Goal: Information Seeking & Learning: Learn about a topic

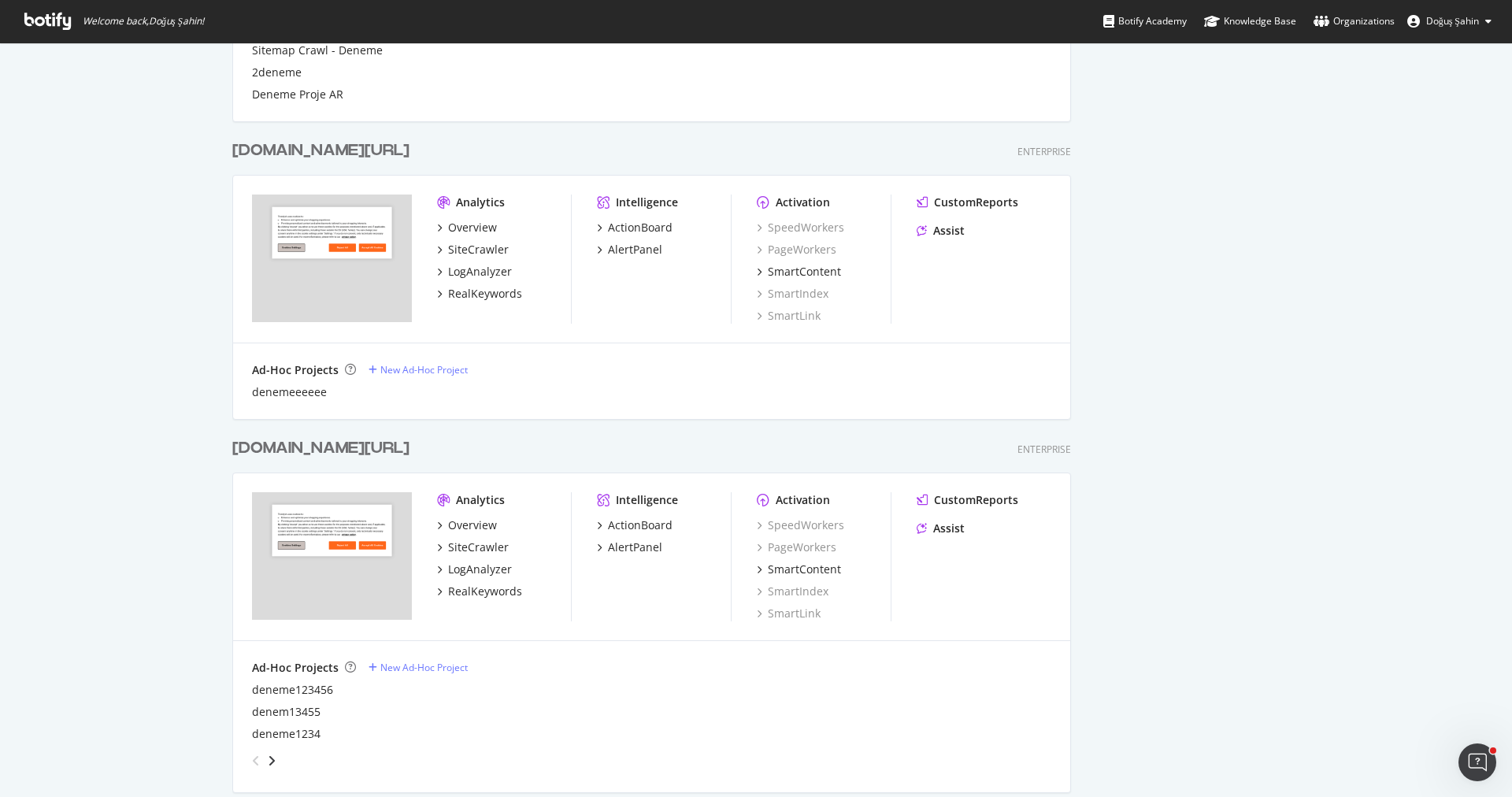
scroll to position [697, 0]
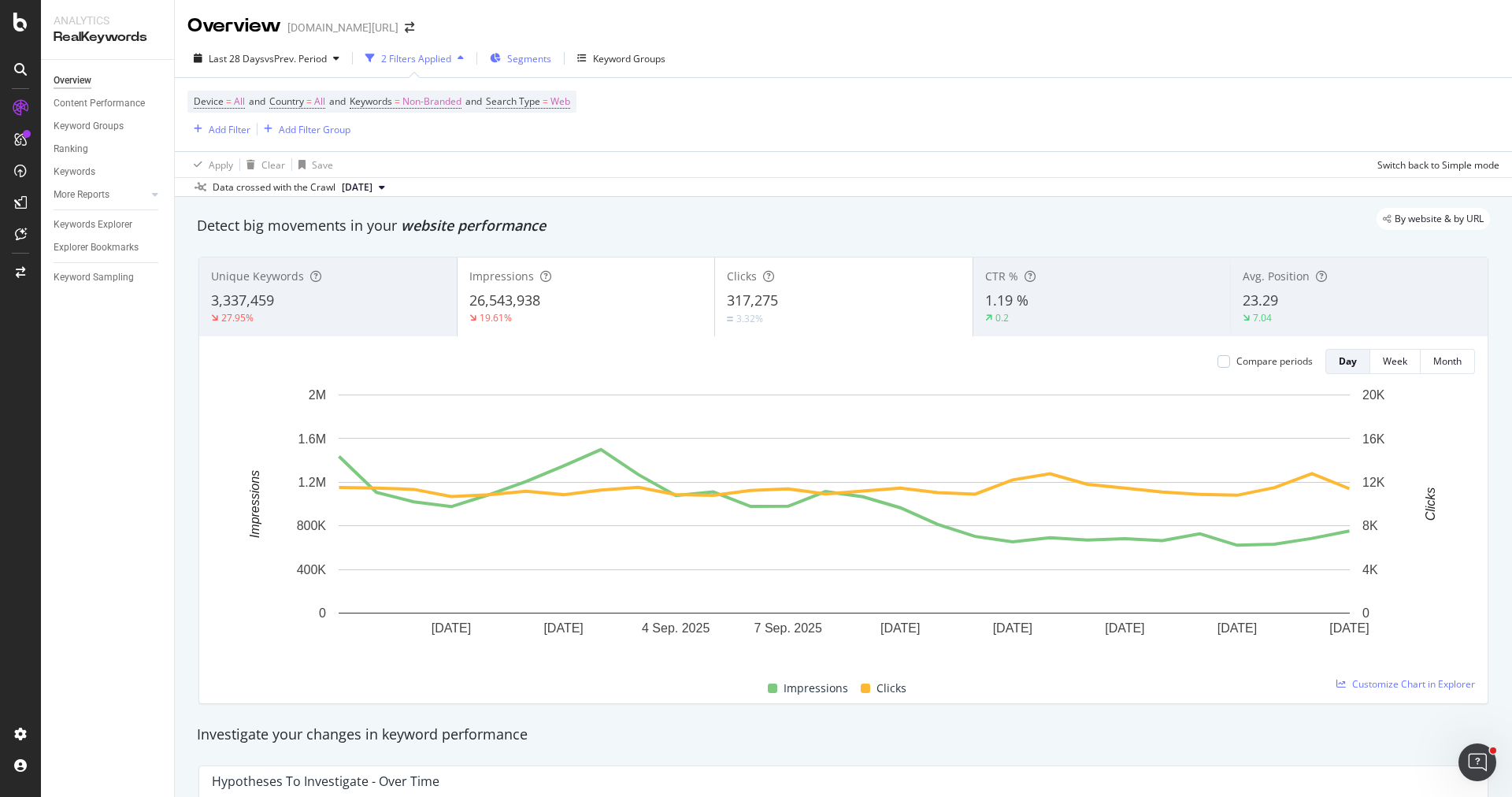
click at [511, 54] on span "Segments" at bounding box center [529, 59] width 44 height 13
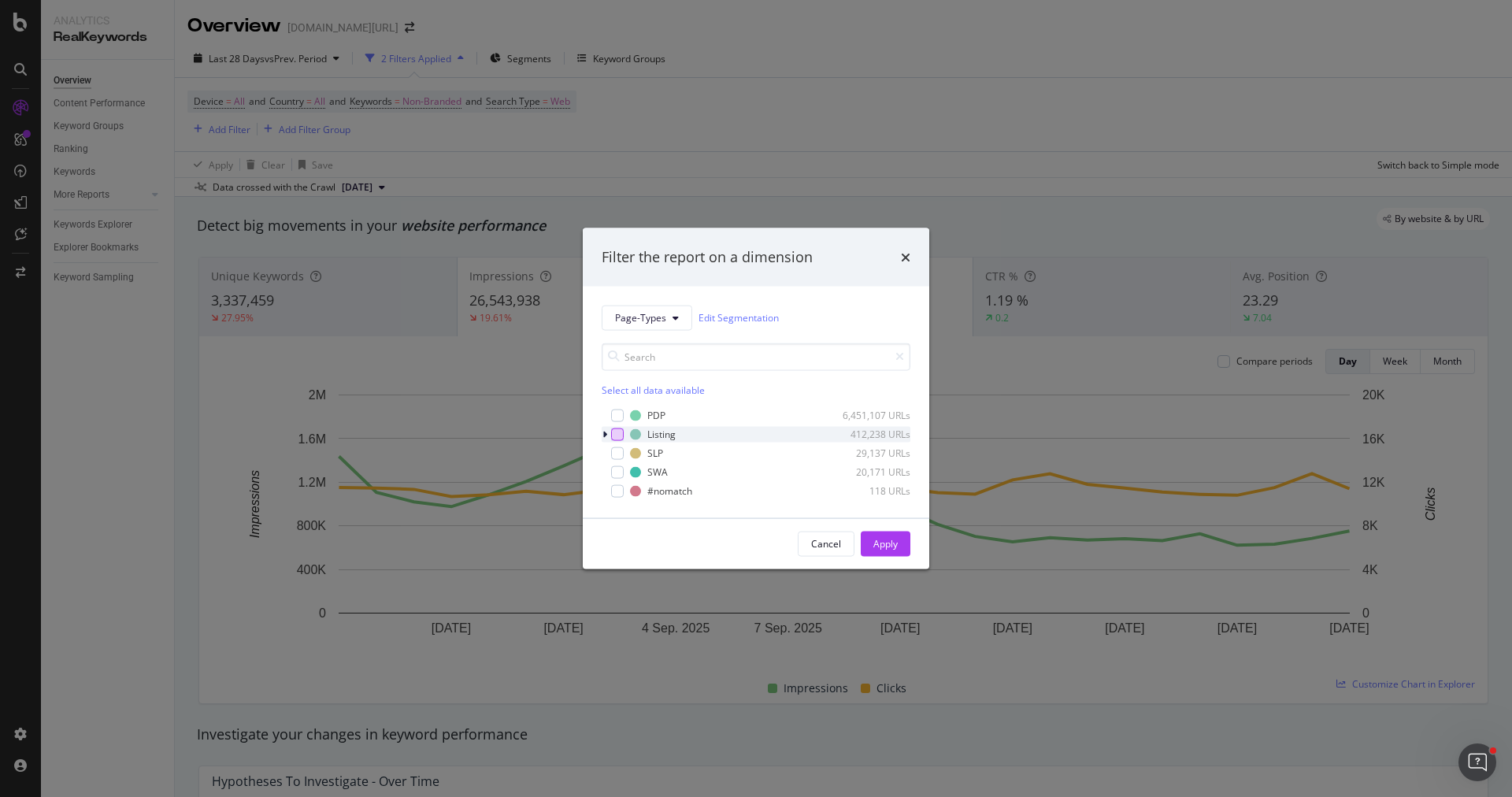
click at [616, 438] on div "modal" at bounding box center [617, 434] width 13 height 13
click at [869, 538] on button "Apply" at bounding box center [885, 543] width 49 height 25
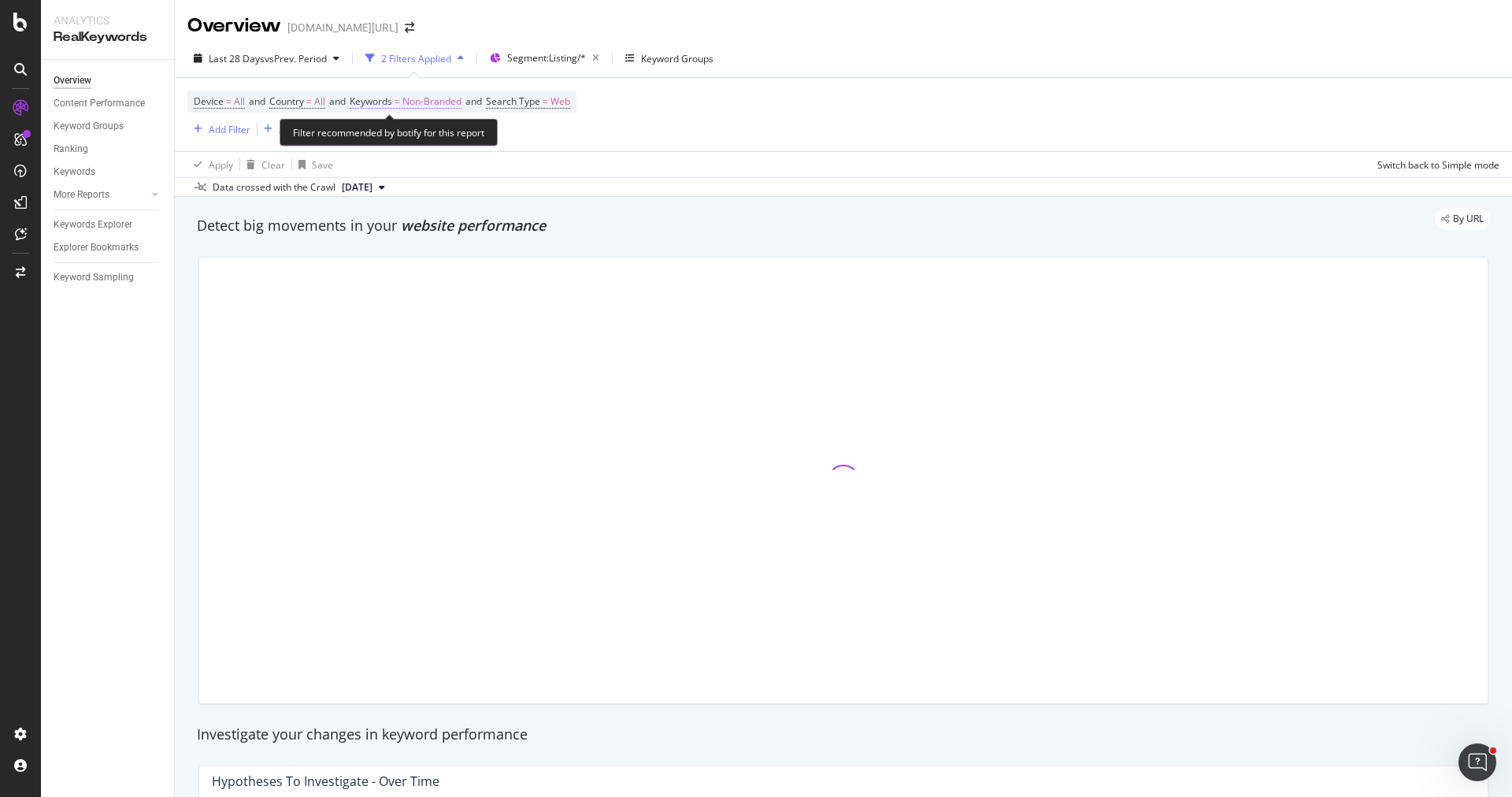
click at [400, 106] on span "=" at bounding box center [397, 101] width 6 height 13
click at [687, 183] on div "Data crossed with the Crawl 2025 Sep. 2nd" at bounding box center [843, 187] width 1337 height 19
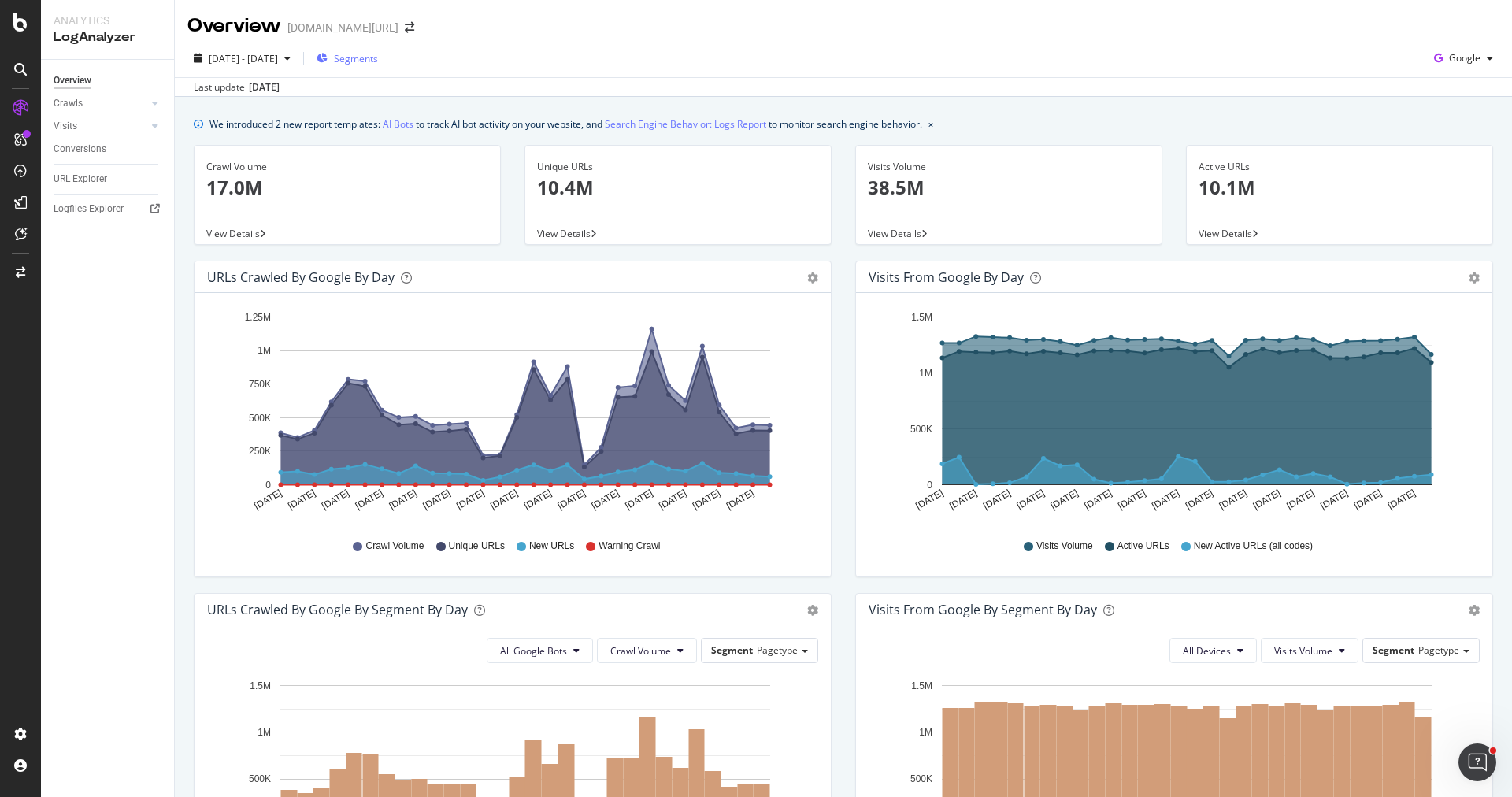
click at [378, 50] on div "Segments" at bounding box center [347, 58] width 61 height 23
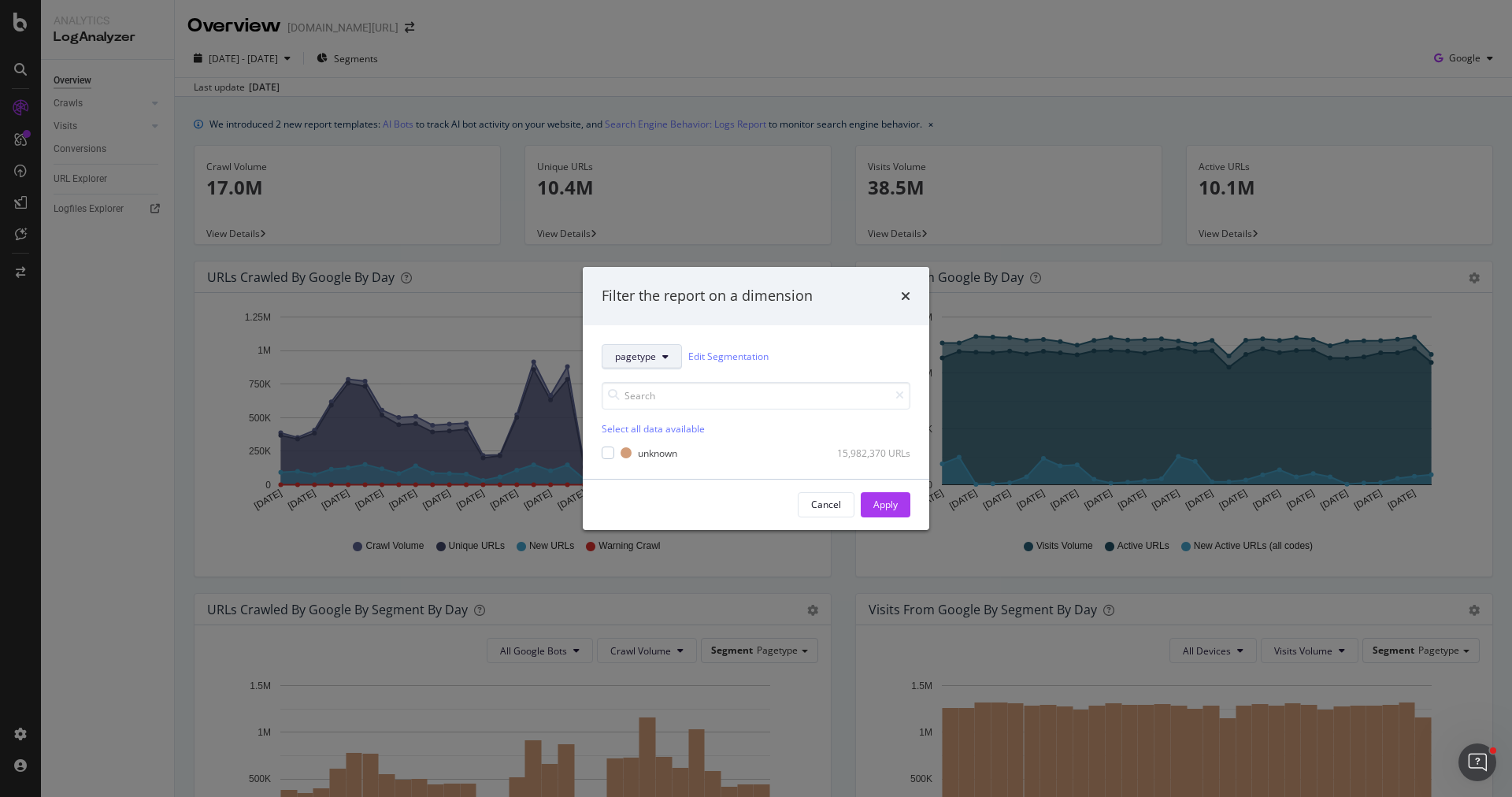
click at [646, 360] on span "pagetype" at bounding box center [635, 357] width 41 height 13
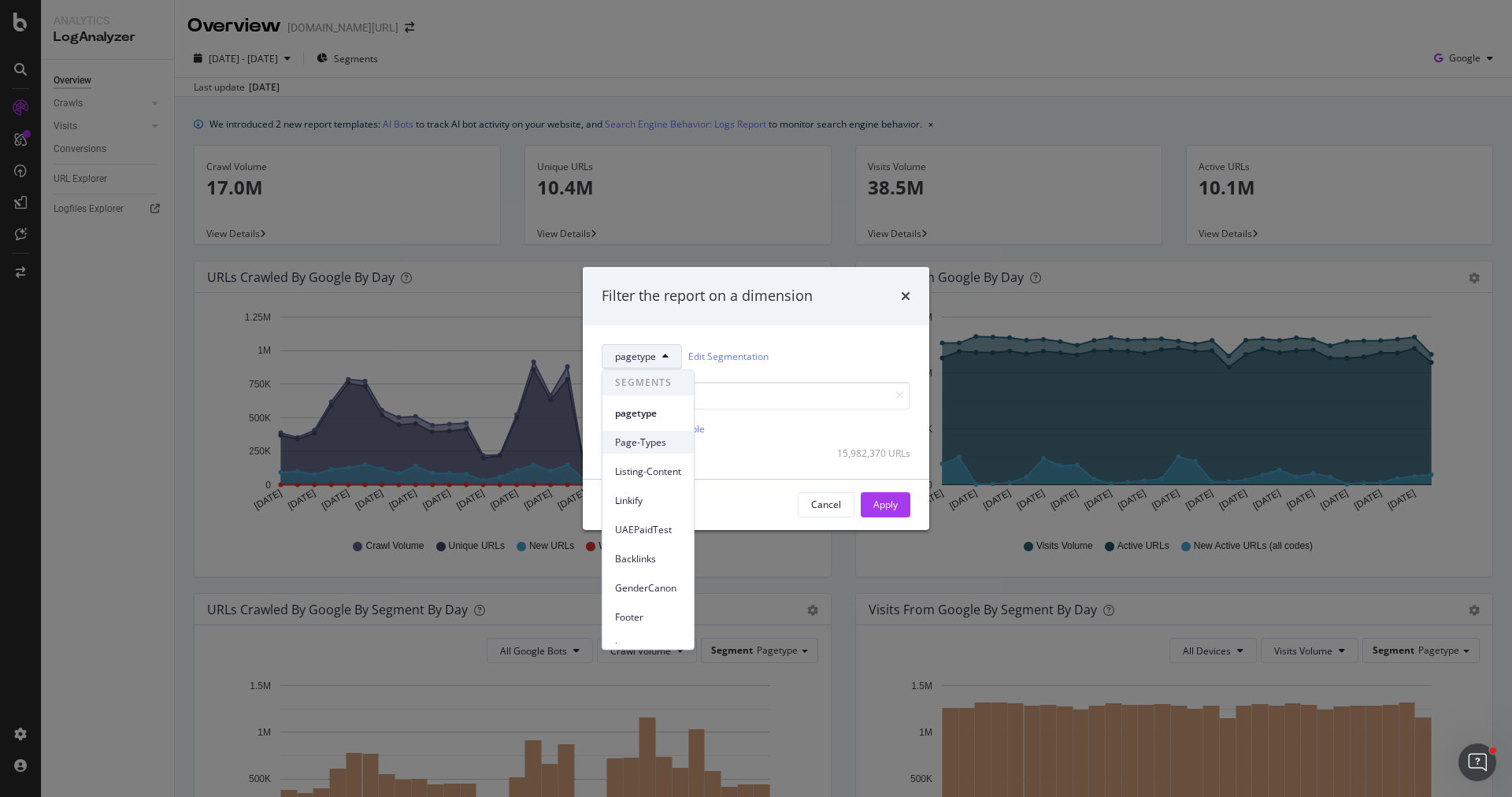
click at [666, 440] on span "Page-Types" at bounding box center [647, 442] width 66 height 14
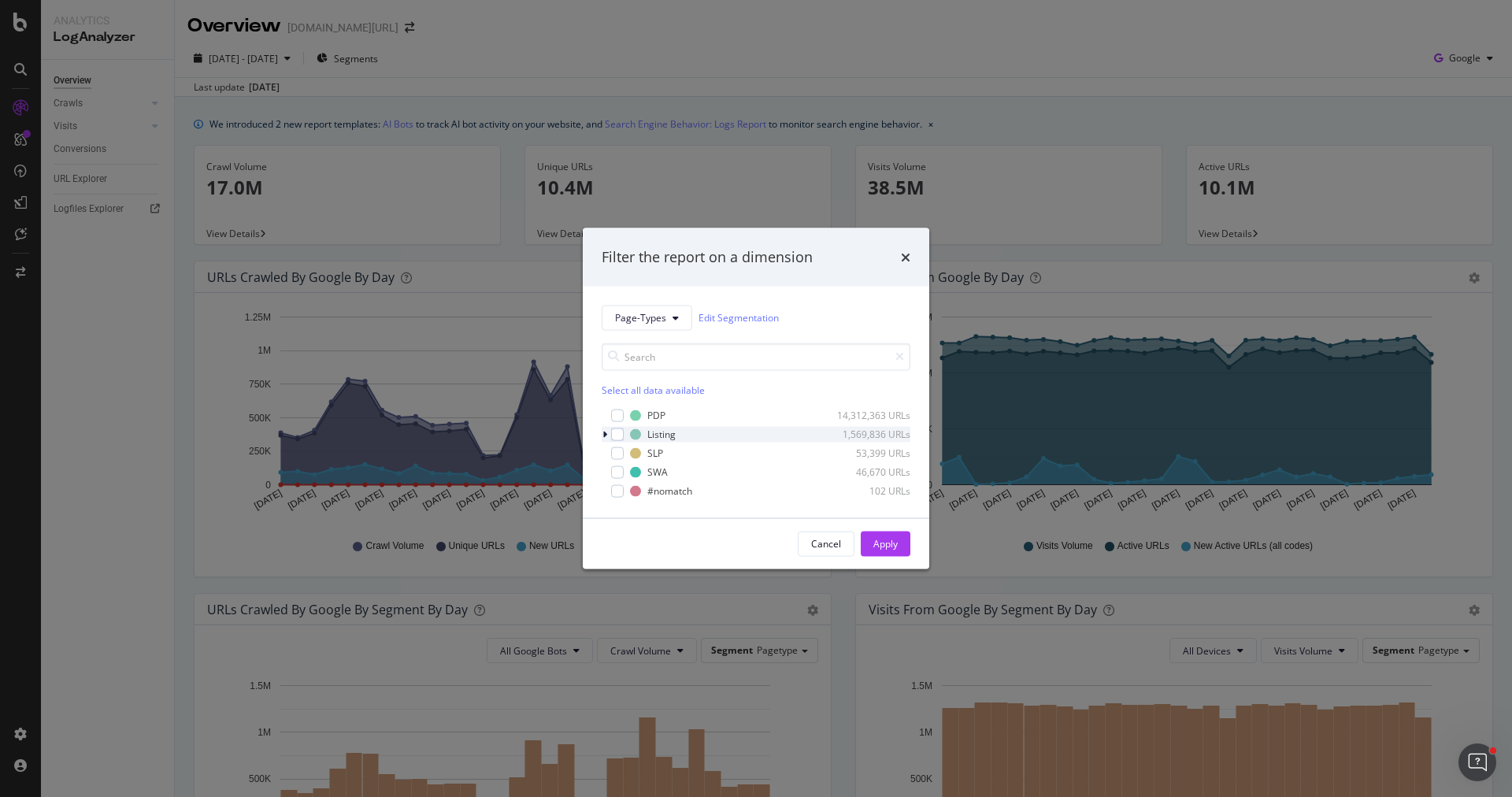
click at [602, 434] on icon "modal" at bounding box center [604, 434] width 5 height 9
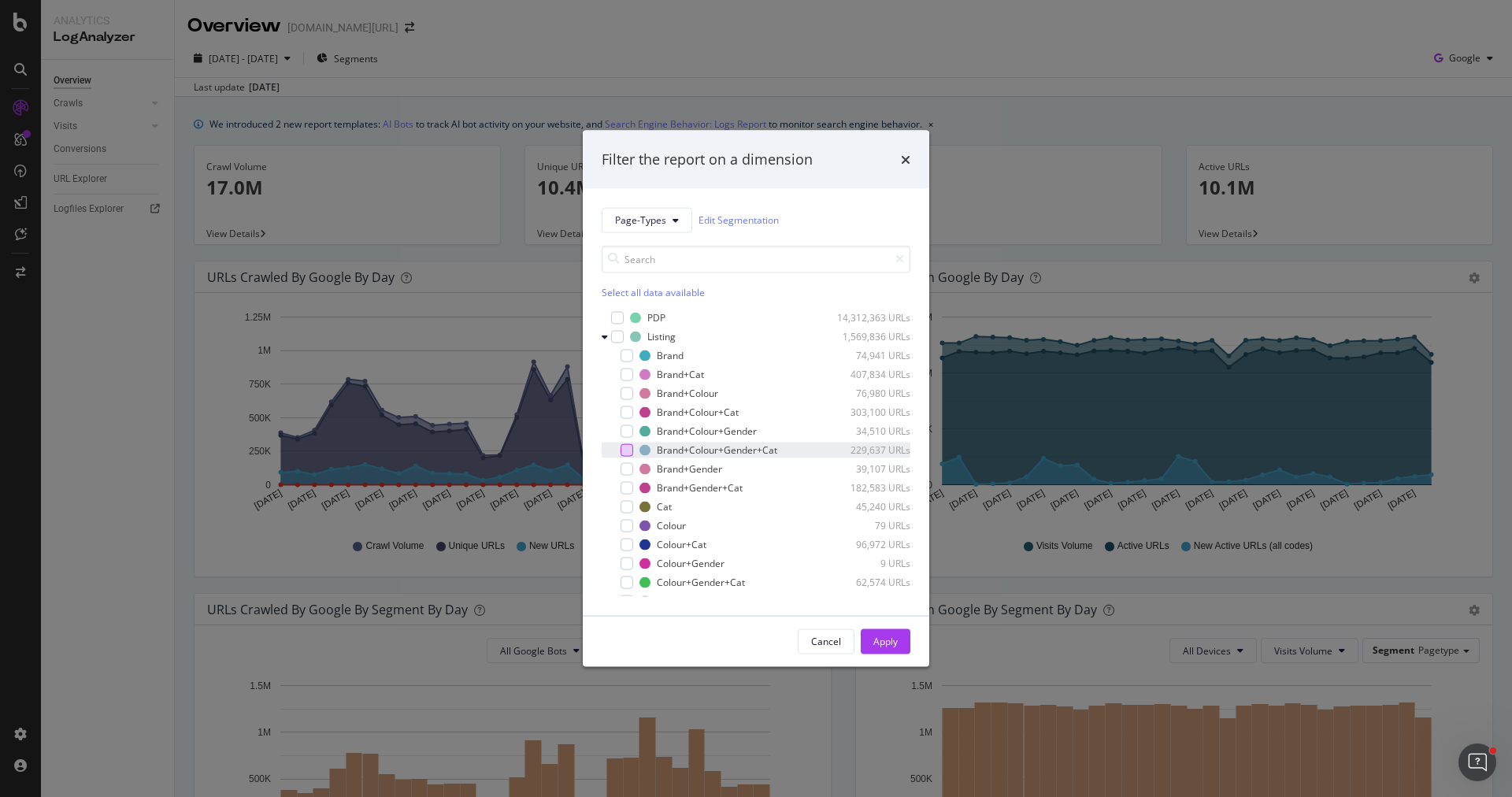
click at [627, 445] on div "modal" at bounding box center [626, 449] width 13 height 13
click at [901, 646] on button "Apply" at bounding box center [885, 640] width 49 height 25
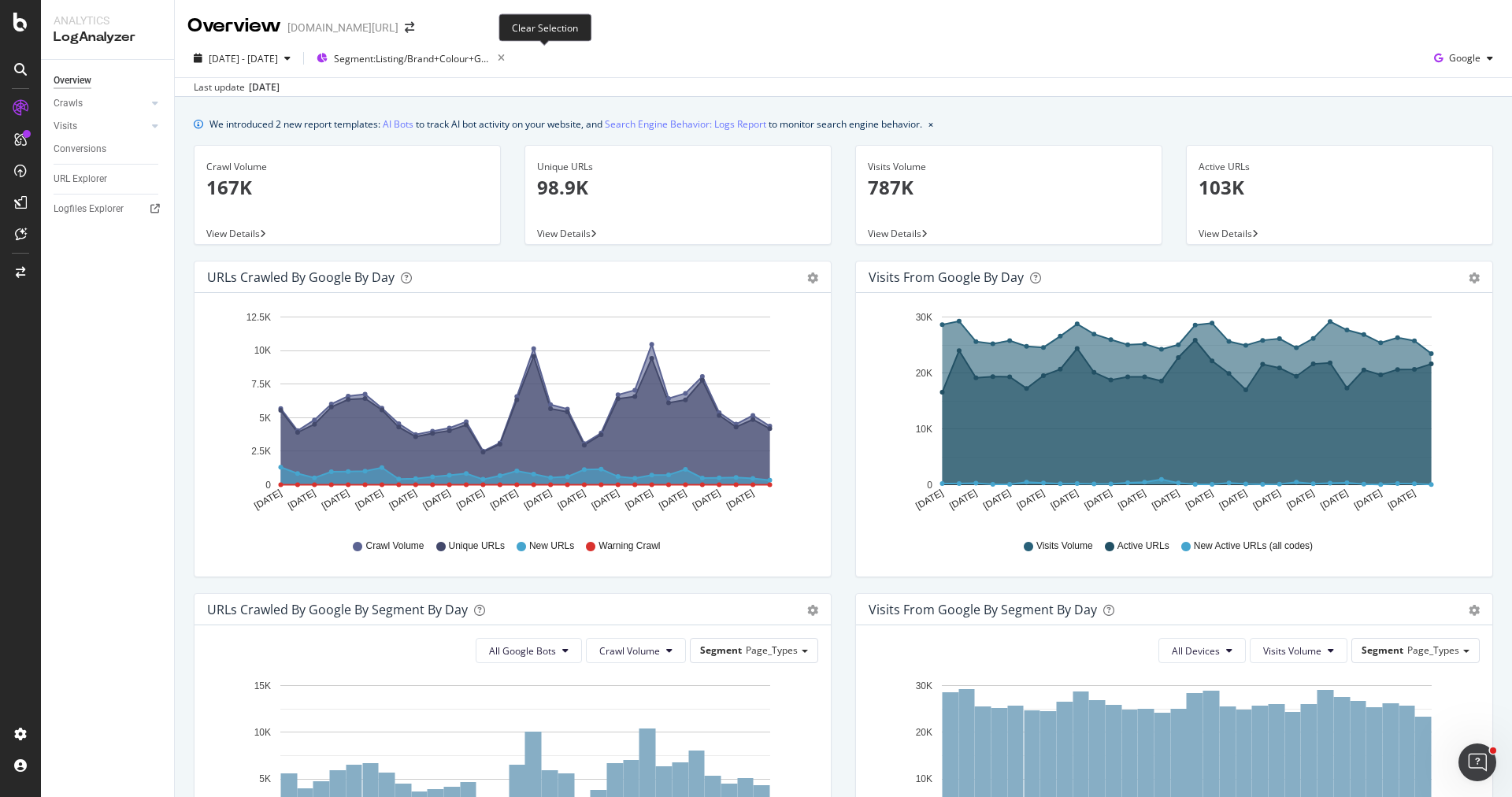
drag, startPoint x: 548, startPoint y: 56, endPoint x: 538, endPoint y: 96, distance: 41.2
click at [538, 96] on div "2025 Aug. 23rd - Sep. 21st Segment: Listing/Brand+Colour+Gender+Cat Google Last…" at bounding box center [843, 68] width 1337 height 58
click at [511, 63] on icon "button" at bounding box center [501, 58] width 20 height 22
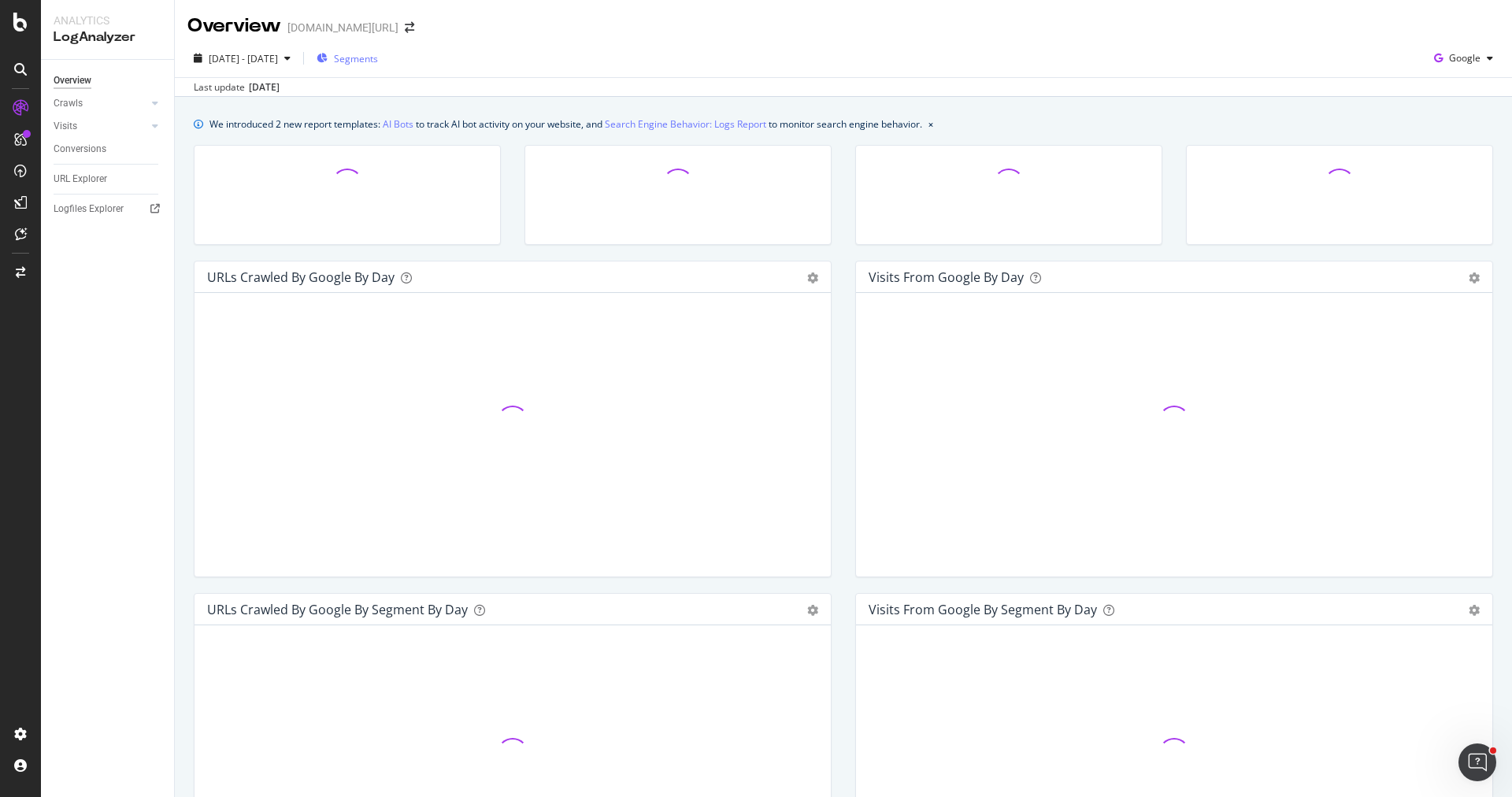
click at [378, 61] on span "Segments" at bounding box center [356, 59] width 44 height 13
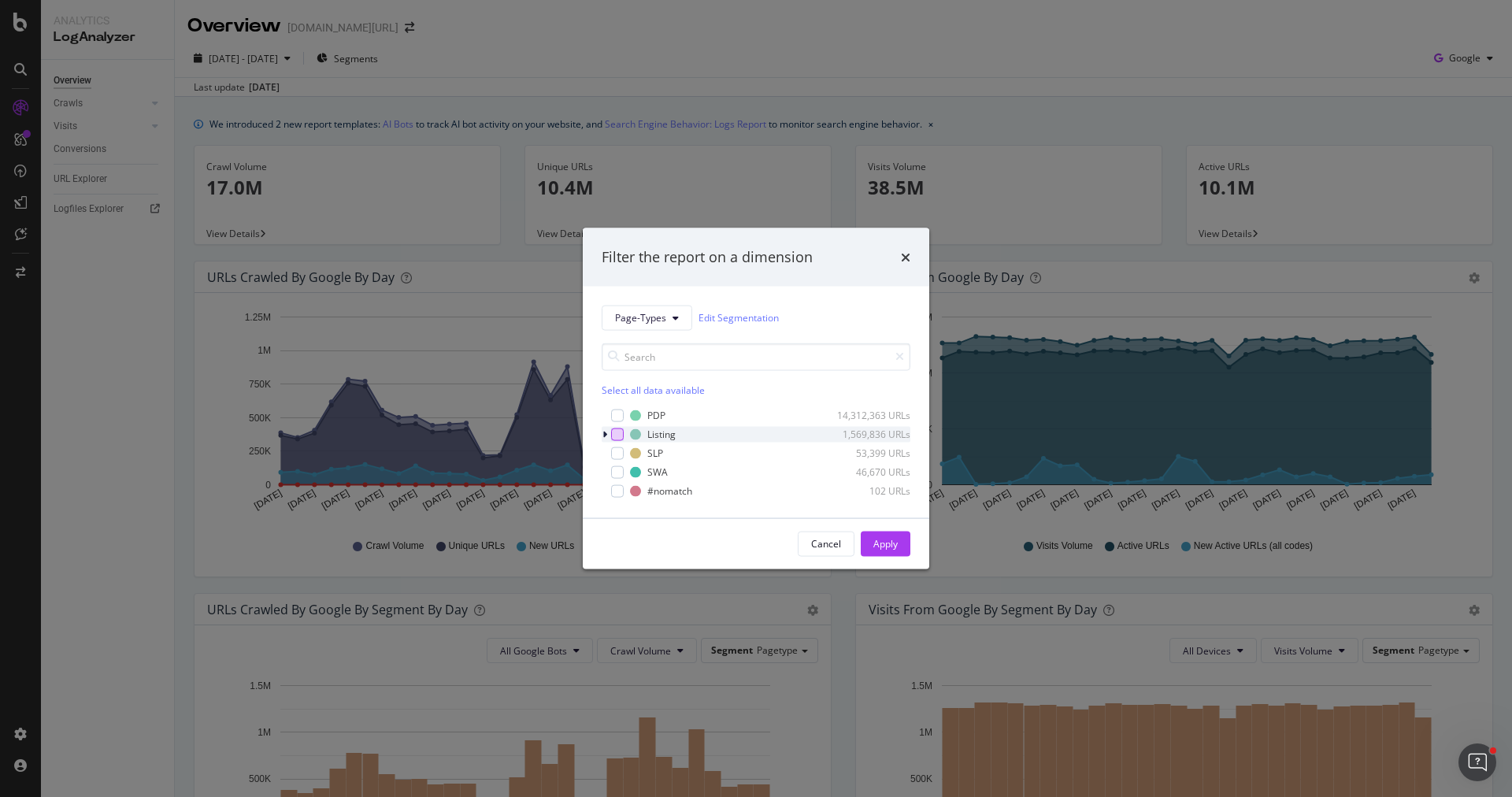
click at [620, 431] on div "modal" at bounding box center [617, 434] width 13 height 13
click at [873, 535] on div "Apply" at bounding box center [885, 543] width 24 height 23
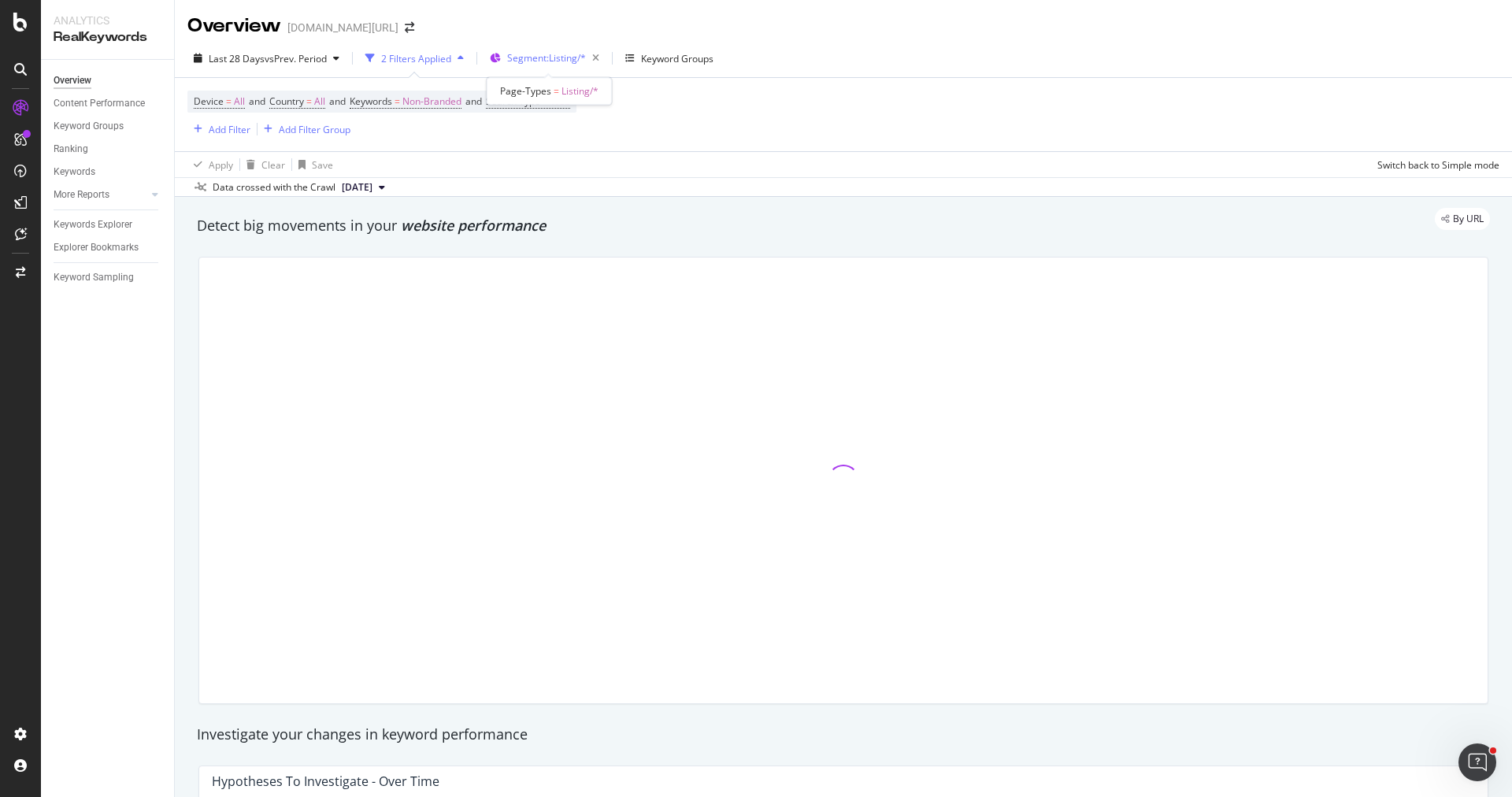
click at [550, 58] on span "Segment: Listing/*" at bounding box center [547, 58] width 79 height 13
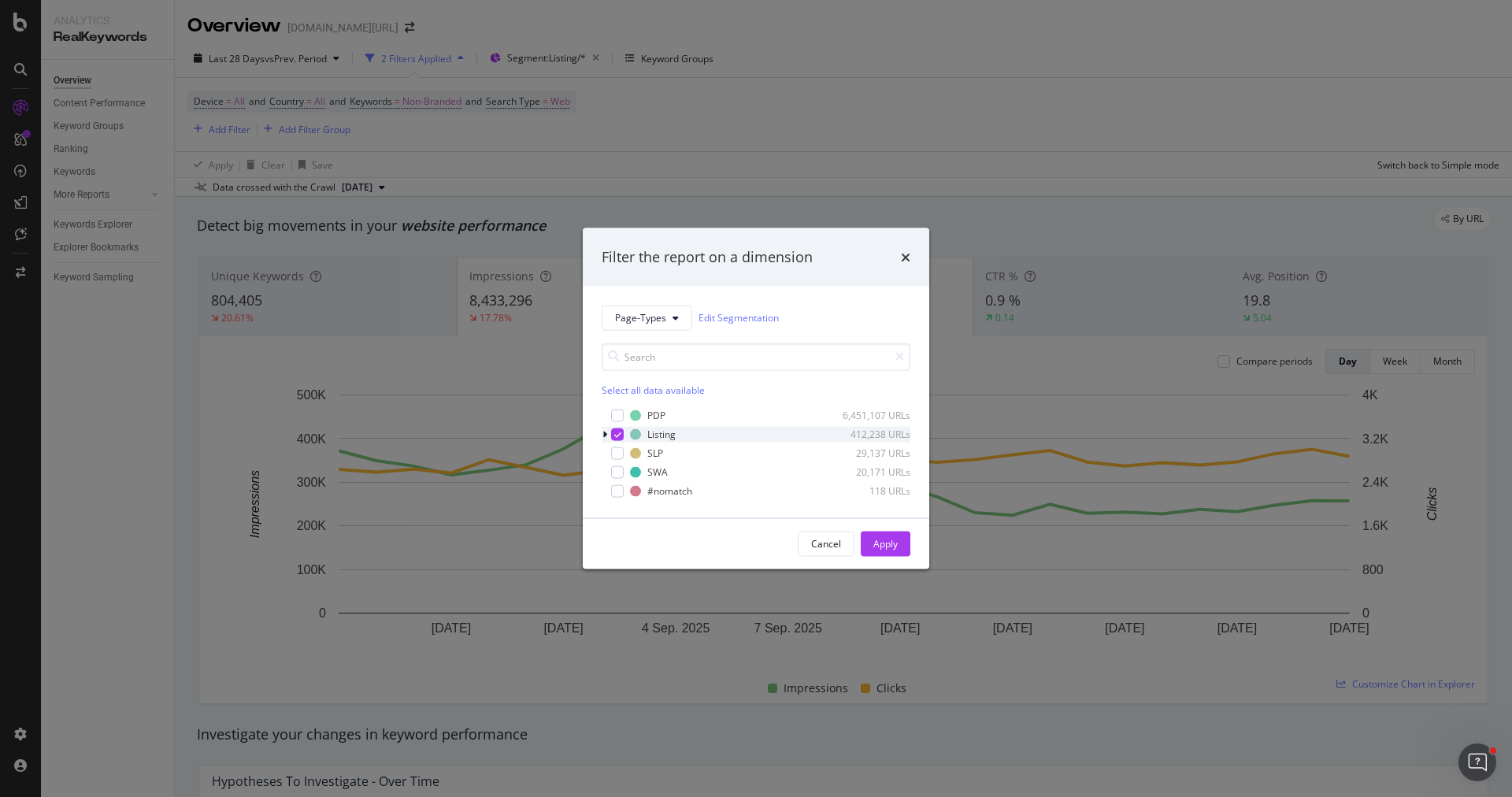
click at [602, 432] on icon "modal" at bounding box center [604, 434] width 5 height 9
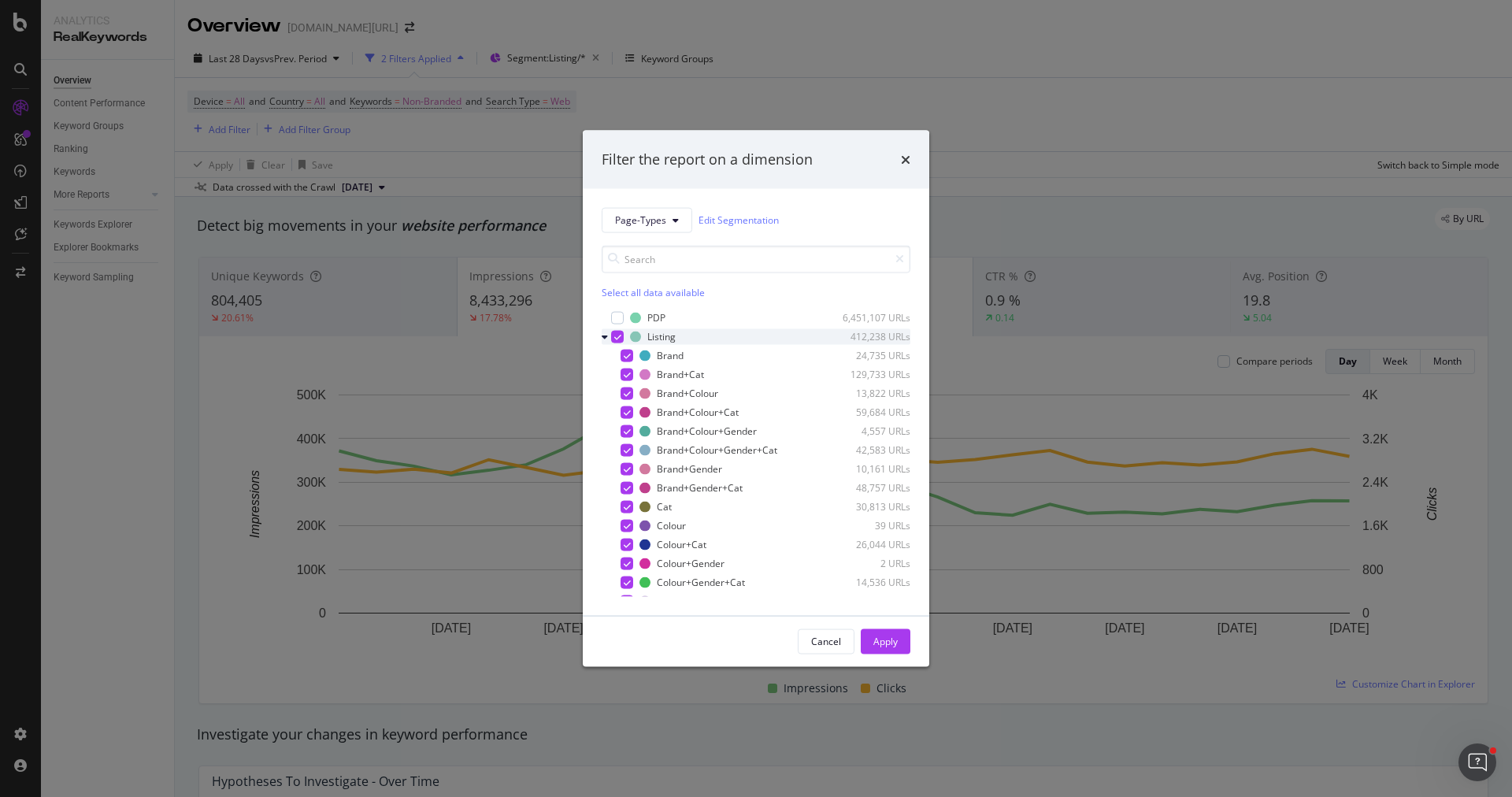
click at [620, 340] on icon "modal" at bounding box center [618, 336] width 7 height 8
click at [636, 449] on div "Brand+Colour+Gender+Cat 42,583 URLs" at bounding box center [755, 450] width 309 height 16
drag, startPoint x: 883, startPoint y: 635, endPoint x: 759, endPoint y: 141, distance: 509.3
click at [883, 635] on div "Apply" at bounding box center [885, 641] width 24 height 13
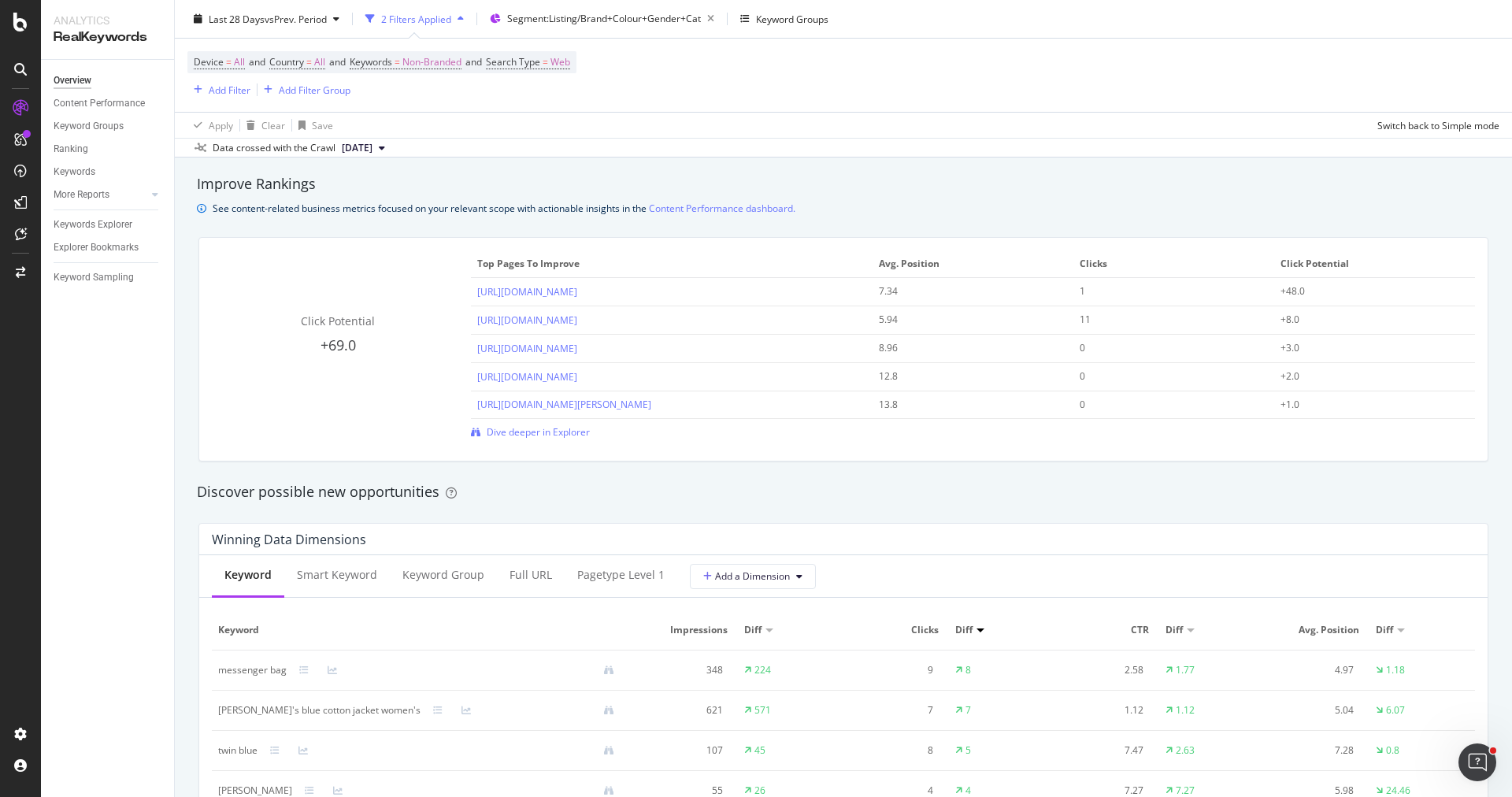
scroll to position [1110, 0]
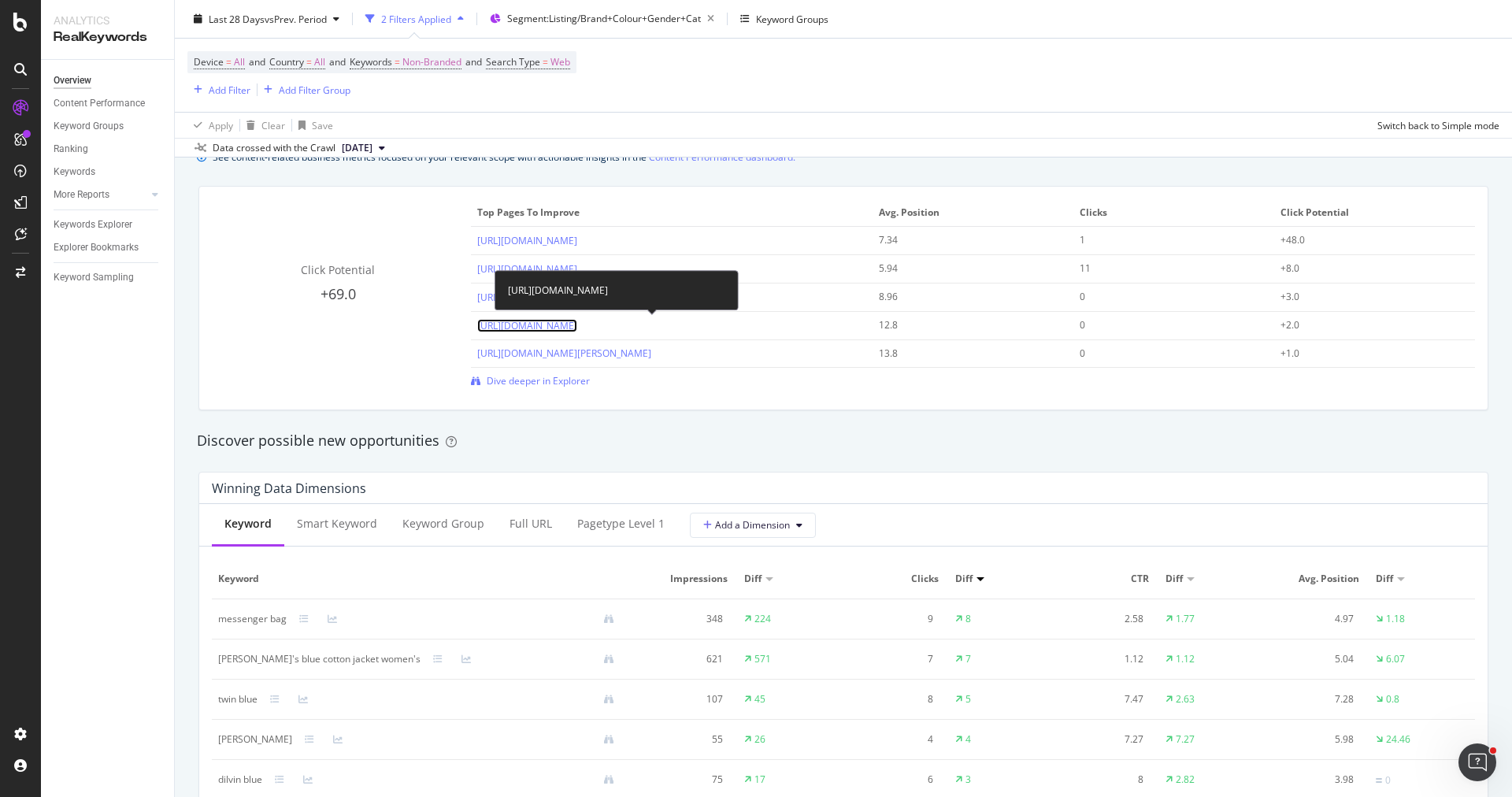
click at [577, 323] on link "[URL][DOMAIN_NAME]" at bounding box center [527, 326] width 100 height 13
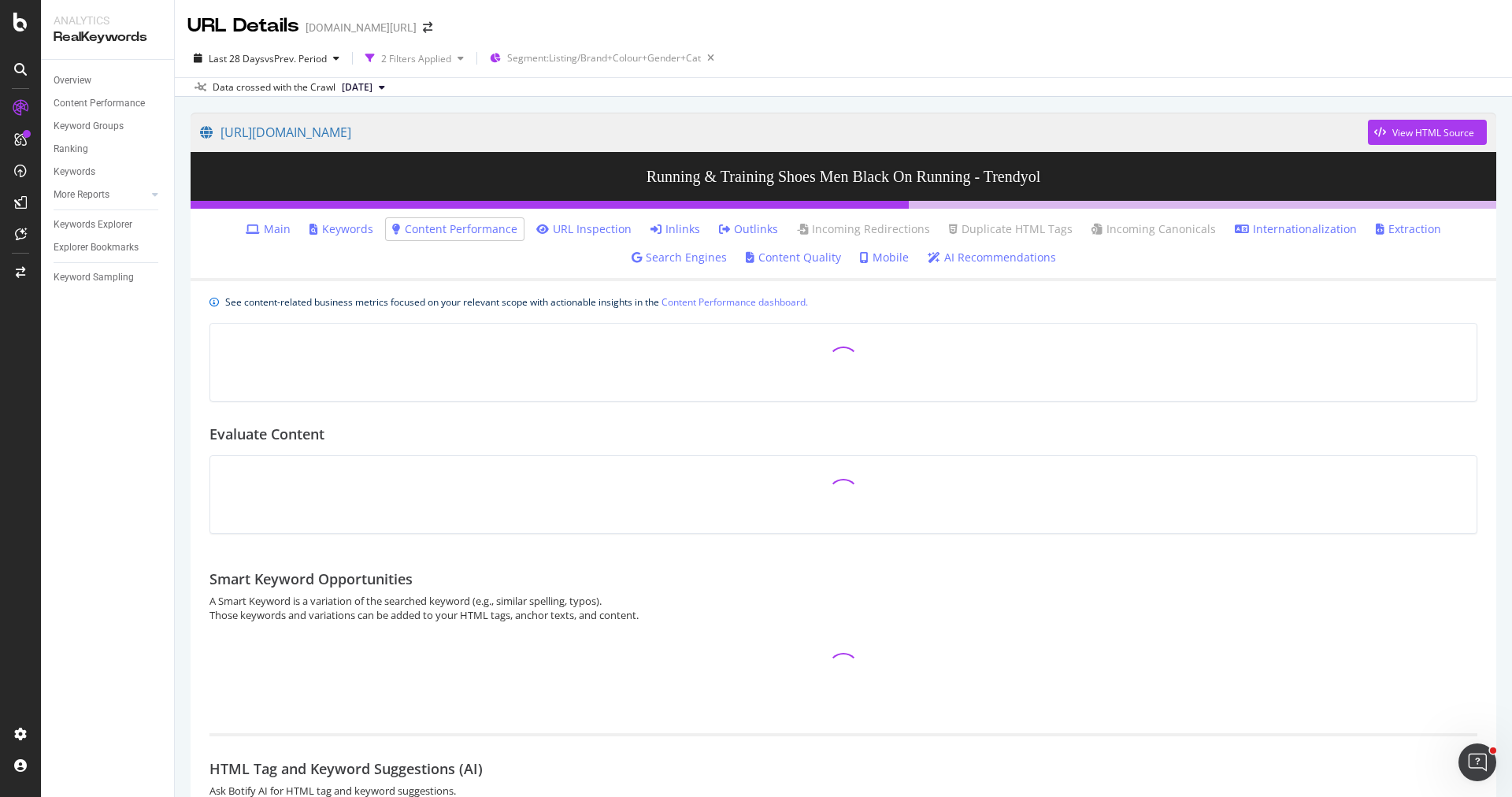
click at [195, 109] on div "[URL][DOMAIN_NAME] View HTML Source Running & Training Shoes Men Black On Runni…" at bounding box center [843, 497] width 1337 height 800
